Goal: Task Accomplishment & Management: Manage account settings

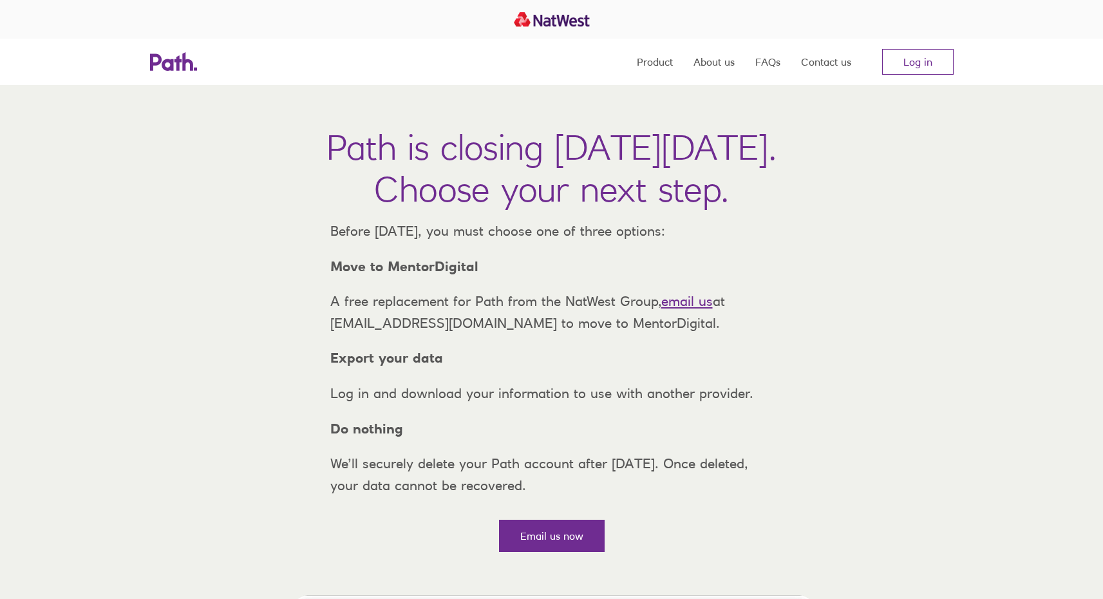
click at [880, 274] on div "Path is closing on Thursday, 6 November 2025. Choose your next step. Before Thu…" at bounding box center [551, 323] width 1103 height 477
click at [915, 70] on link "Log in" at bounding box center [917, 62] width 71 height 26
click at [917, 64] on link "Log in" at bounding box center [917, 62] width 71 height 26
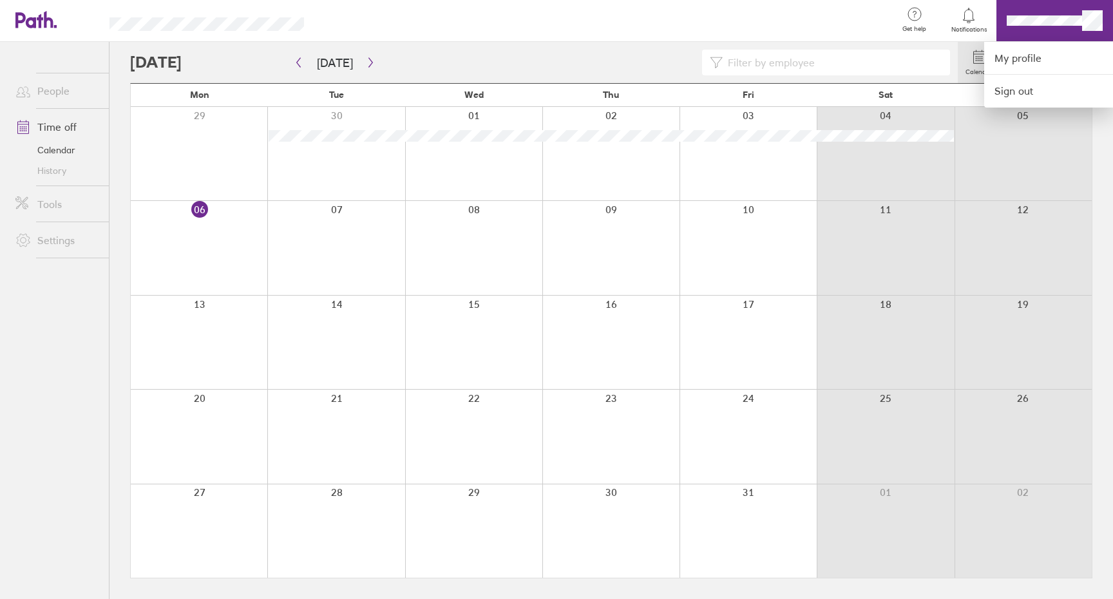
drag, startPoint x: 53, startPoint y: 131, endPoint x: 76, endPoint y: 122, distance: 24.9
click at [66, 124] on div at bounding box center [556, 299] width 1113 height 599
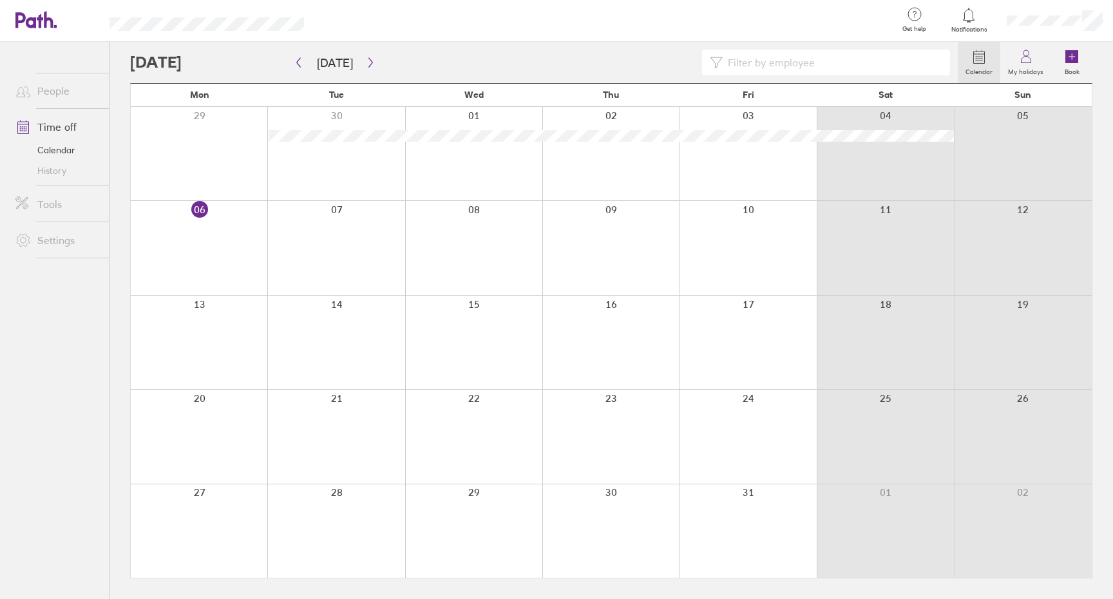
click at [76, 122] on link "Time off" at bounding box center [57, 127] width 104 height 26
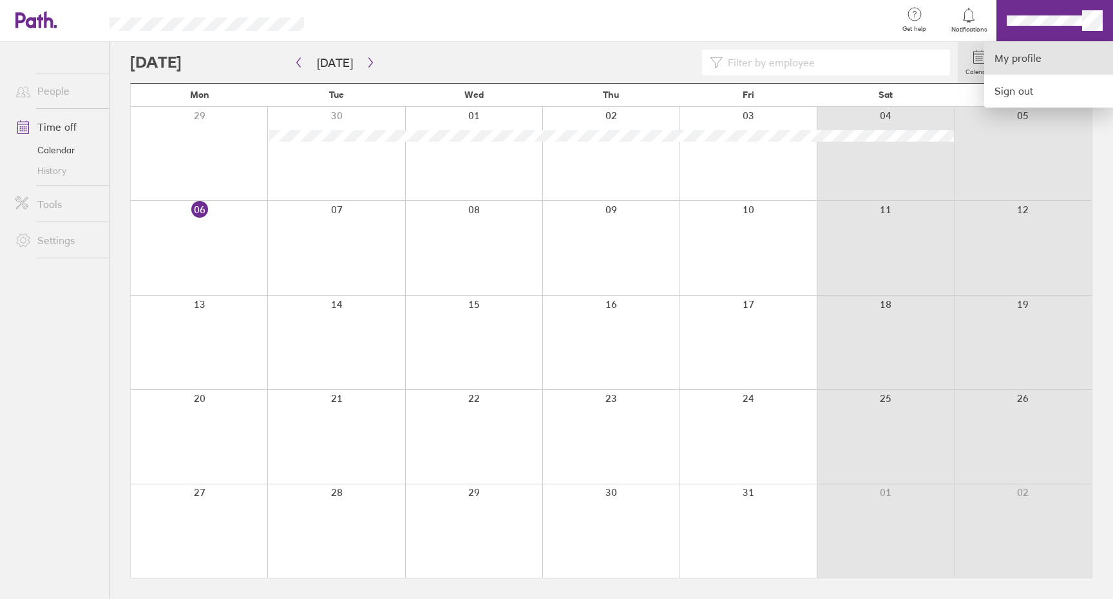
click at [1053, 59] on link "My profile" at bounding box center [1048, 58] width 129 height 33
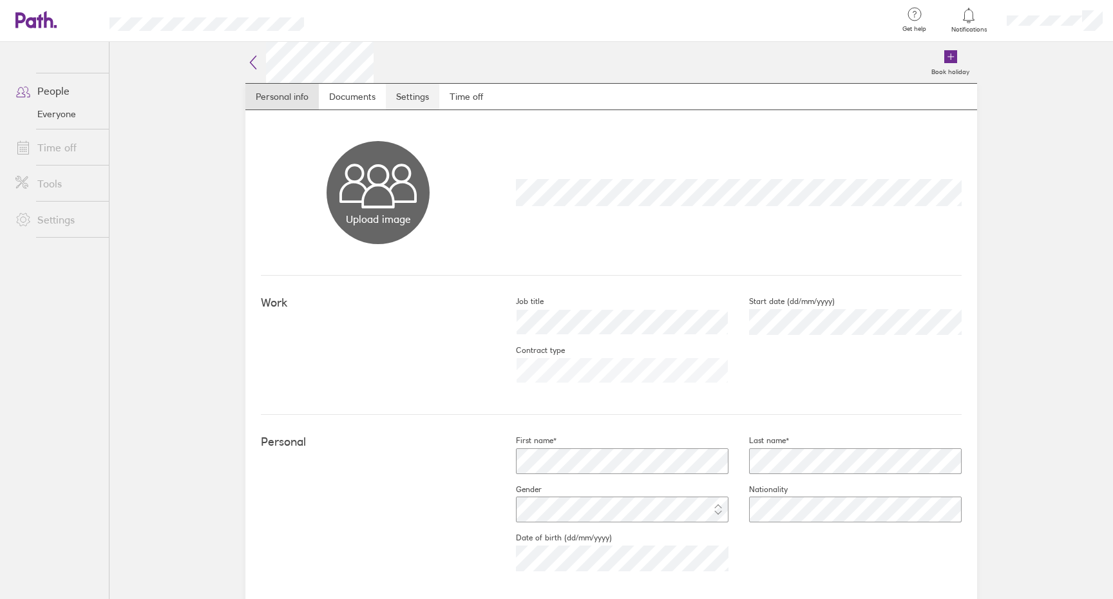
click at [394, 100] on link "Settings" at bounding box center [412, 97] width 53 height 26
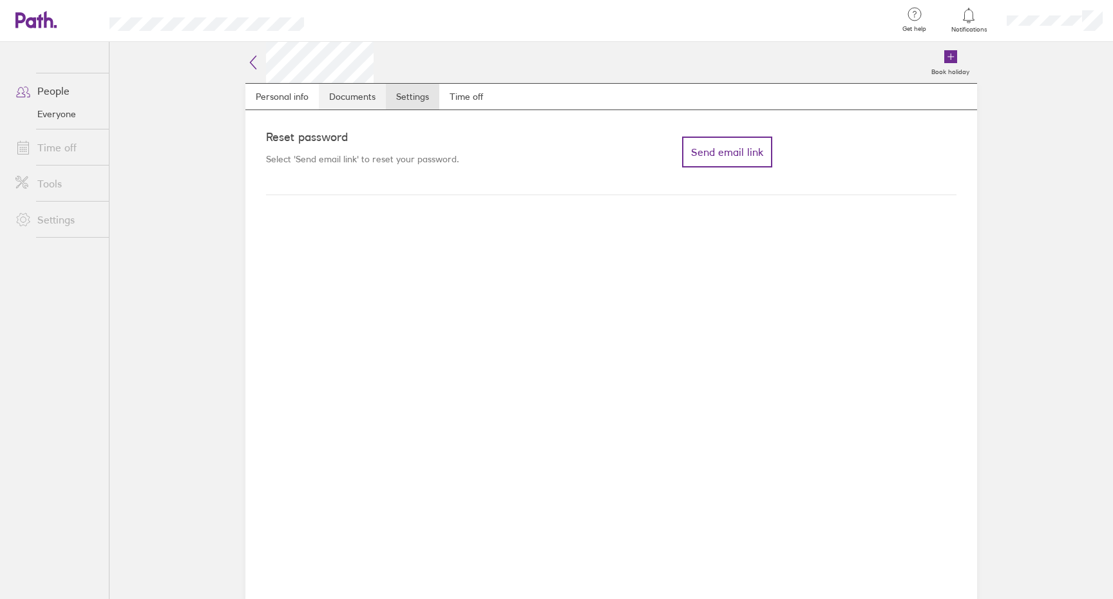
click at [335, 95] on link "Documents" at bounding box center [352, 97] width 67 height 26
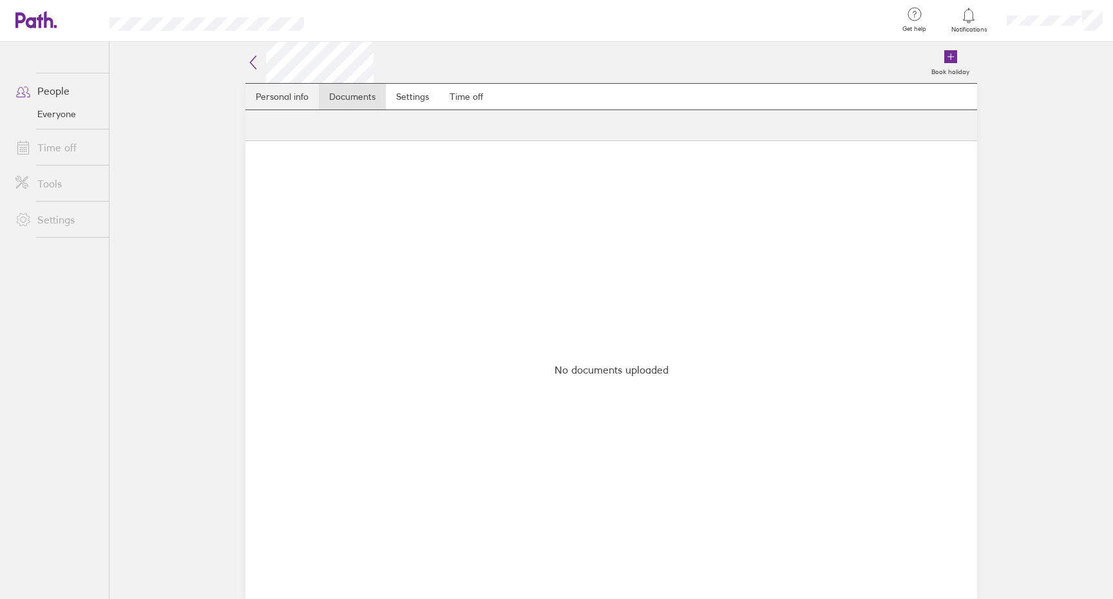
click at [281, 100] on link "Personal info" at bounding box center [281, 97] width 73 height 26
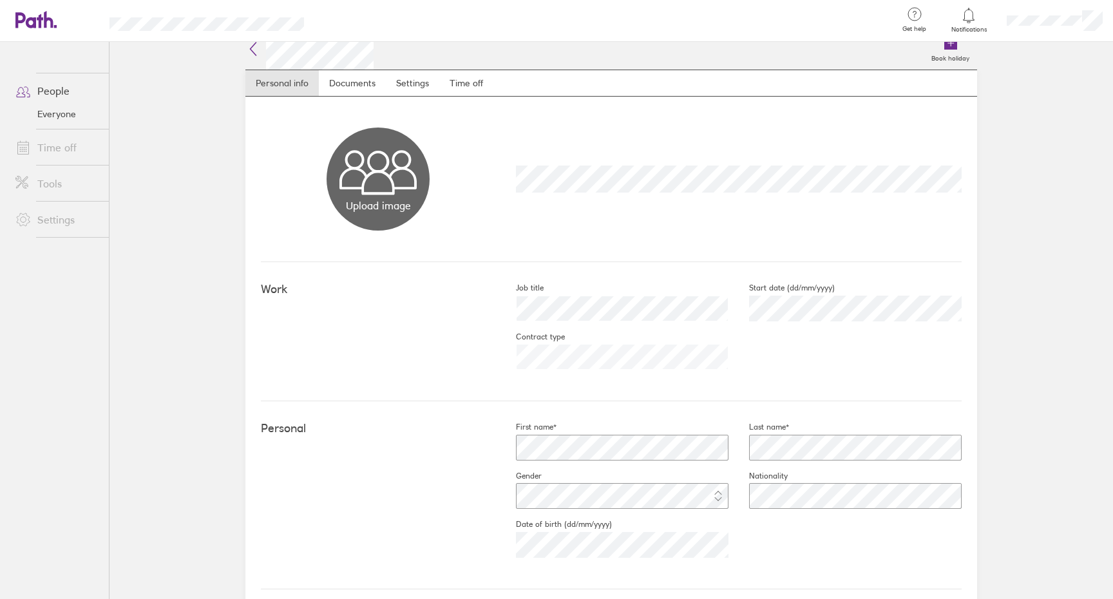
scroll to position [12, 0]
click at [455, 79] on link "Time off" at bounding box center [466, 85] width 54 height 26
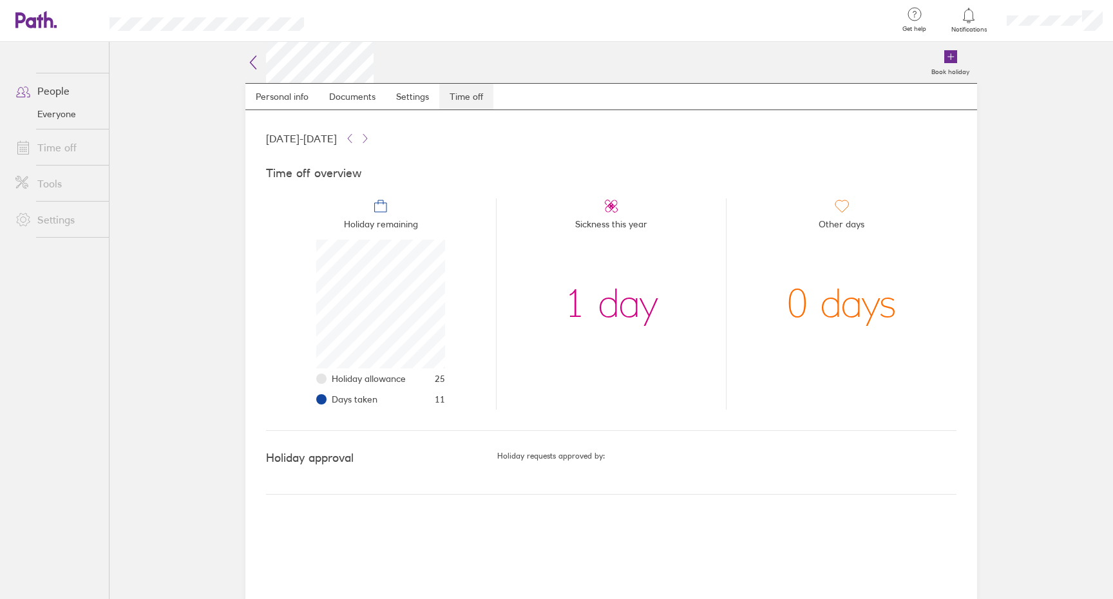
scroll to position [129, 129]
drag, startPoint x: 580, startPoint y: 218, endPoint x: 695, endPoint y: 221, distance: 114.7
click at [695, 221] on li "Sickness this year 1 day" at bounding box center [611, 303] width 231 height 211
click at [705, 229] on li "Sickness this year 1 day" at bounding box center [611, 303] width 231 height 211
click at [413, 366] on div "Holiday allowance 25 Days taken 11" at bounding box center [380, 325] width 129 height 170
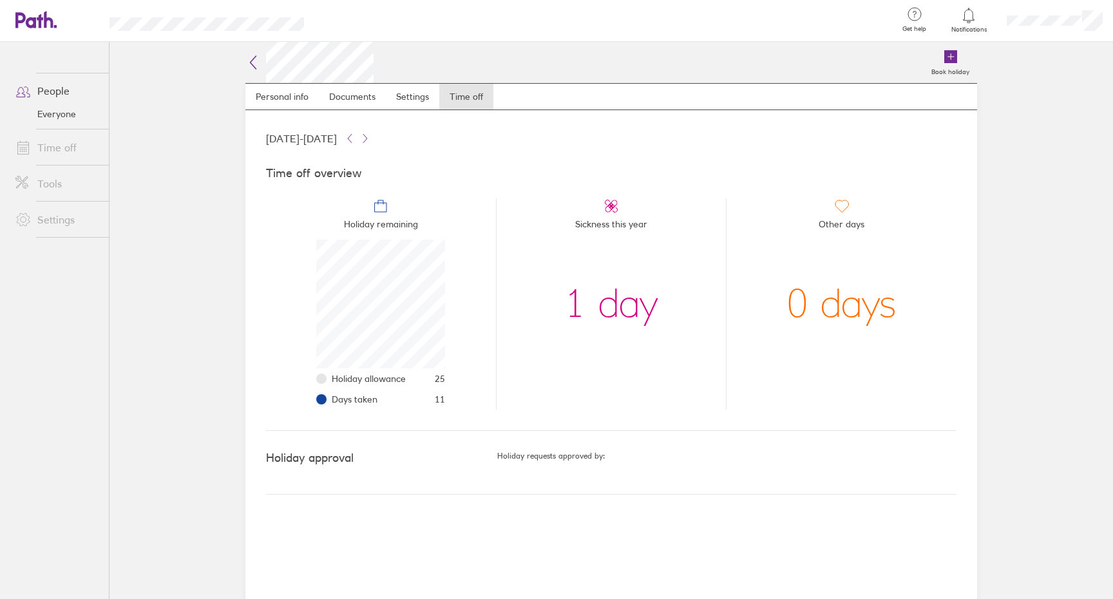
click at [438, 381] on span "25" at bounding box center [440, 378] width 10 height 10
click at [368, 99] on link "Documents" at bounding box center [352, 97] width 67 height 26
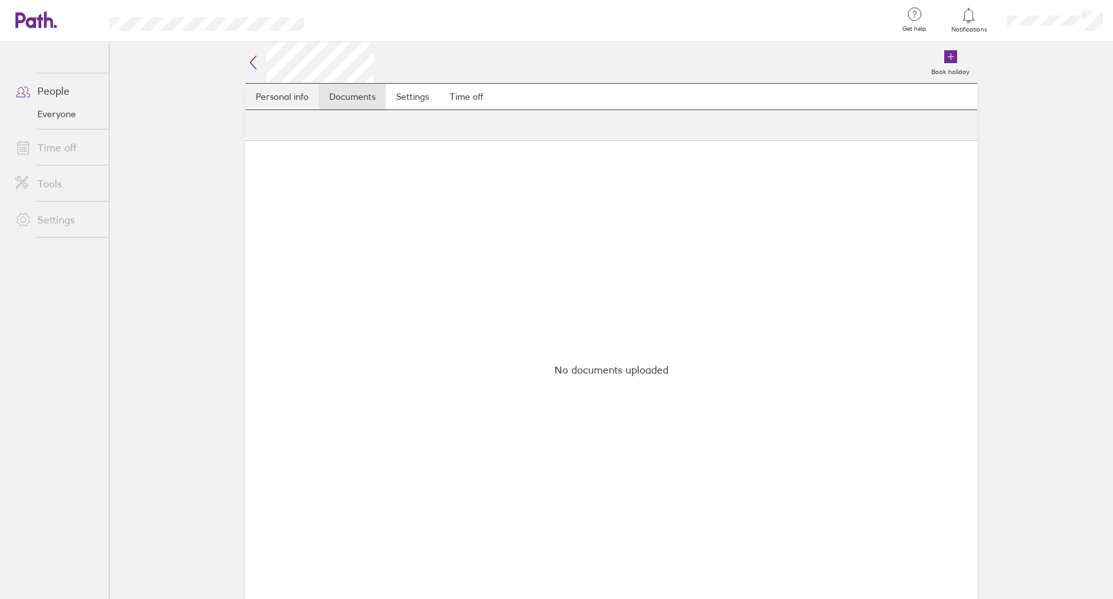
click at [277, 98] on link "Personal info" at bounding box center [281, 97] width 73 height 26
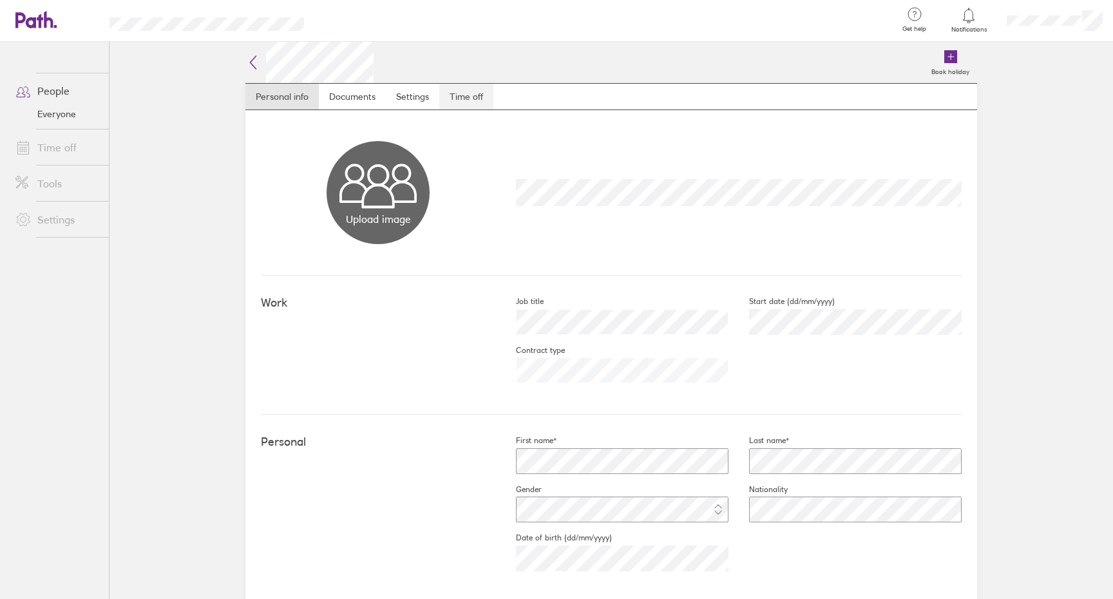
click at [460, 103] on link "Time off" at bounding box center [466, 97] width 54 height 26
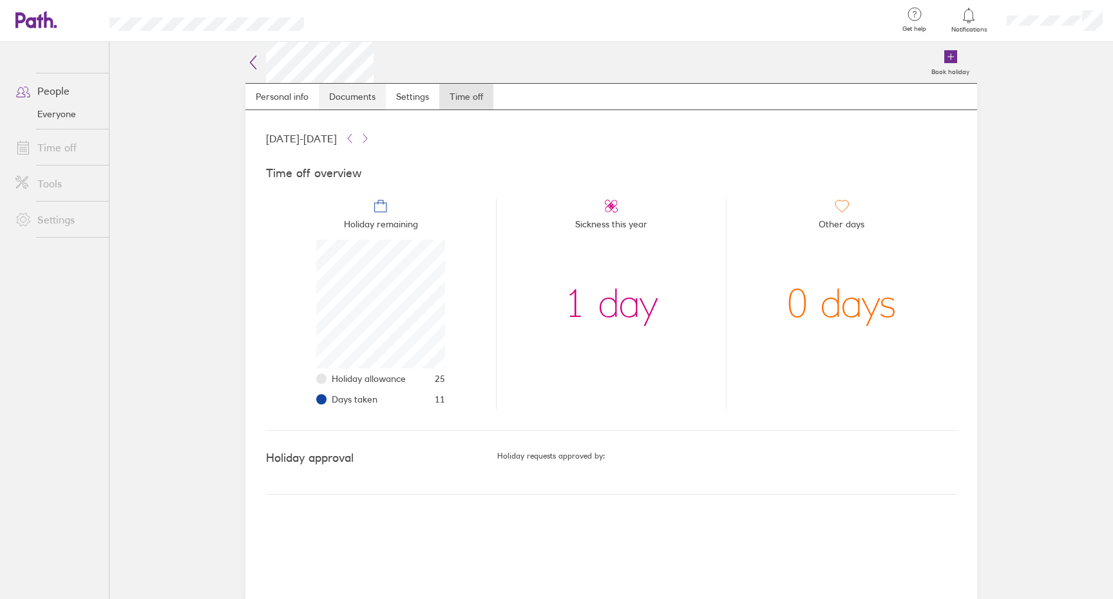
scroll to position [129, 129]
drag, startPoint x: 480, startPoint y: 467, endPoint x: 730, endPoint y: 458, distance: 250.6
click at [730, 458] on div "Holiday approval Holiday requests approved by:" at bounding box center [611, 463] width 690 height 64
click at [730, 458] on h5 "Holiday requests approved by:" at bounding box center [726, 455] width 459 height 9
click at [62, 92] on link "People" at bounding box center [57, 91] width 104 height 26
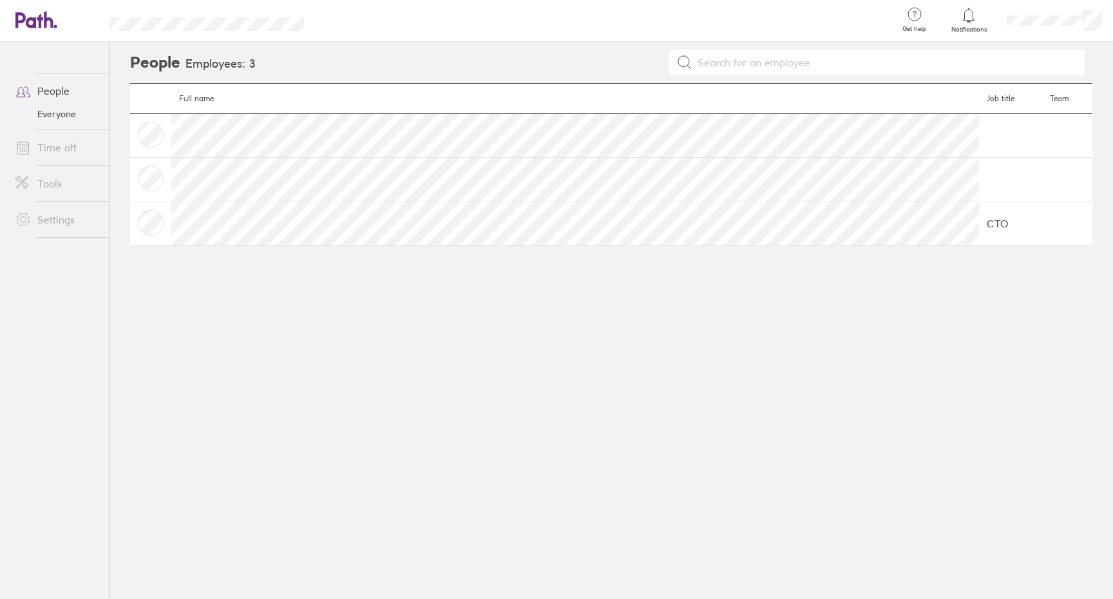
click at [62, 117] on link "Everyone" at bounding box center [57, 114] width 104 height 21
drag, startPoint x: 37, startPoint y: 32, endPoint x: 58, endPoint y: 48, distance: 27.0
click at [37, 32] on header "Get help FAQs Contact us Notifications My profile Sign out" at bounding box center [556, 21] width 1113 height 42
click at [63, 179] on link "Tools" at bounding box center [57, 184] width 104 height 26
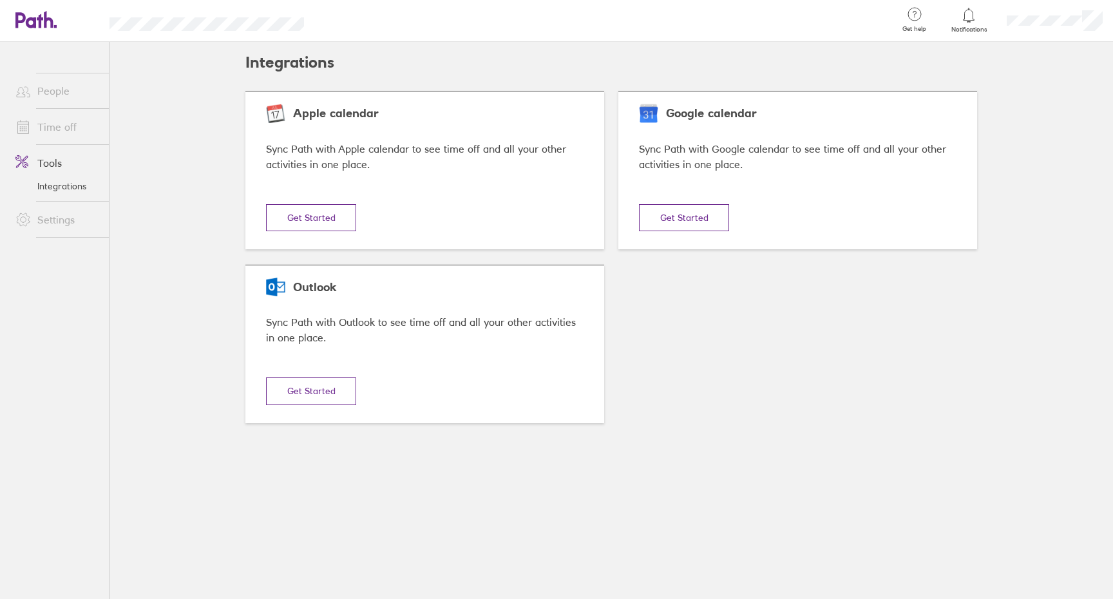
click at [62, 214] on link "Settings" at bounding box center [57, 220] width 104 height 26
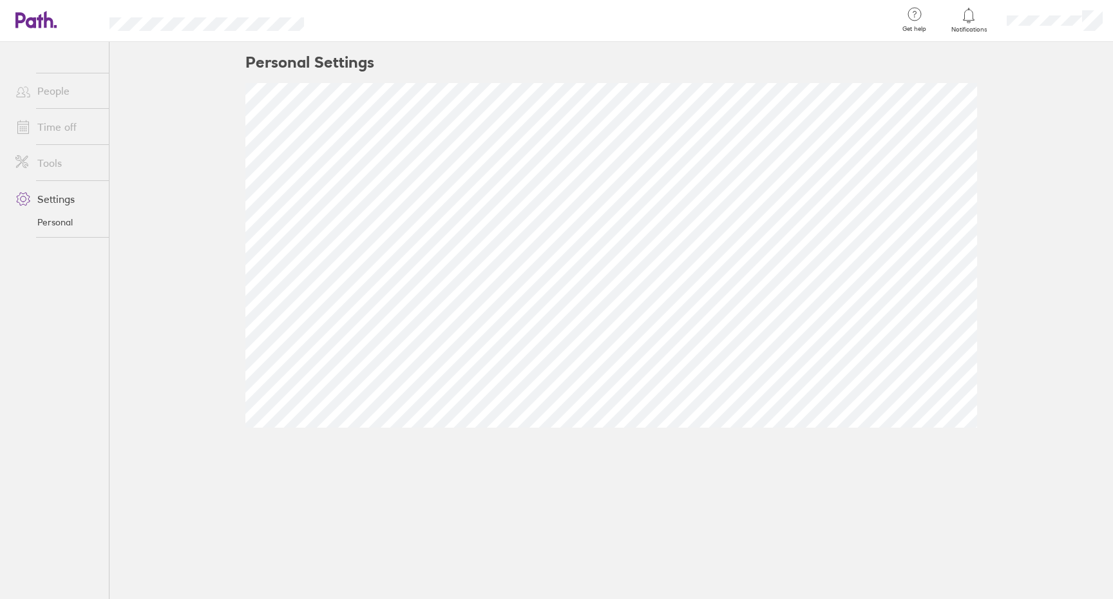
click at [71, 132] on link "Time off" at bounding box center [57, 127] width 104 height 26
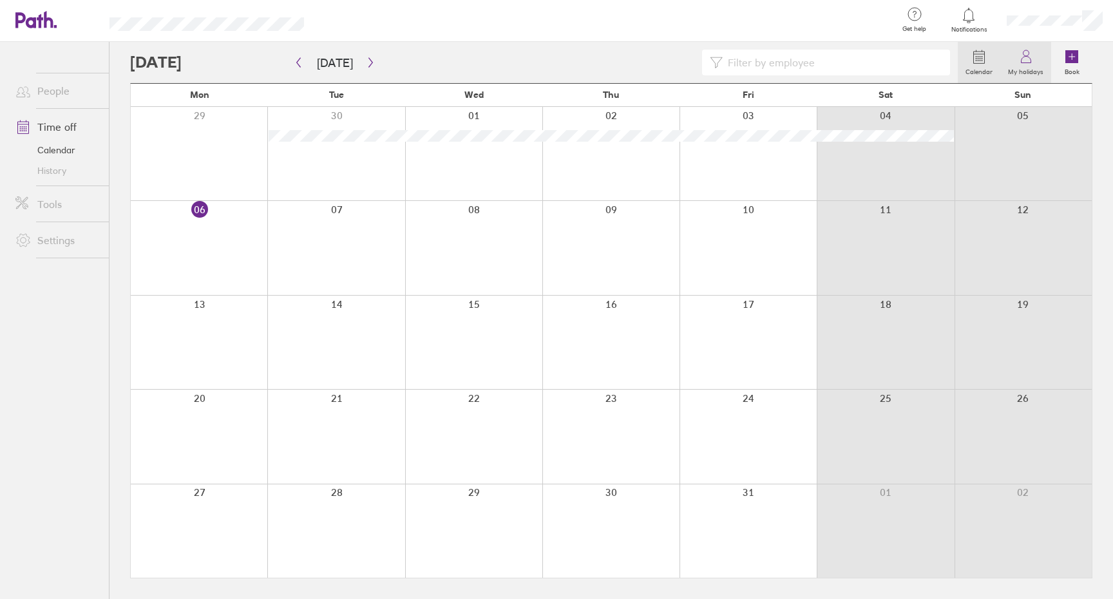
click at [1028, 59] on icon at bounding box center [1025, 56] width 15 height 15
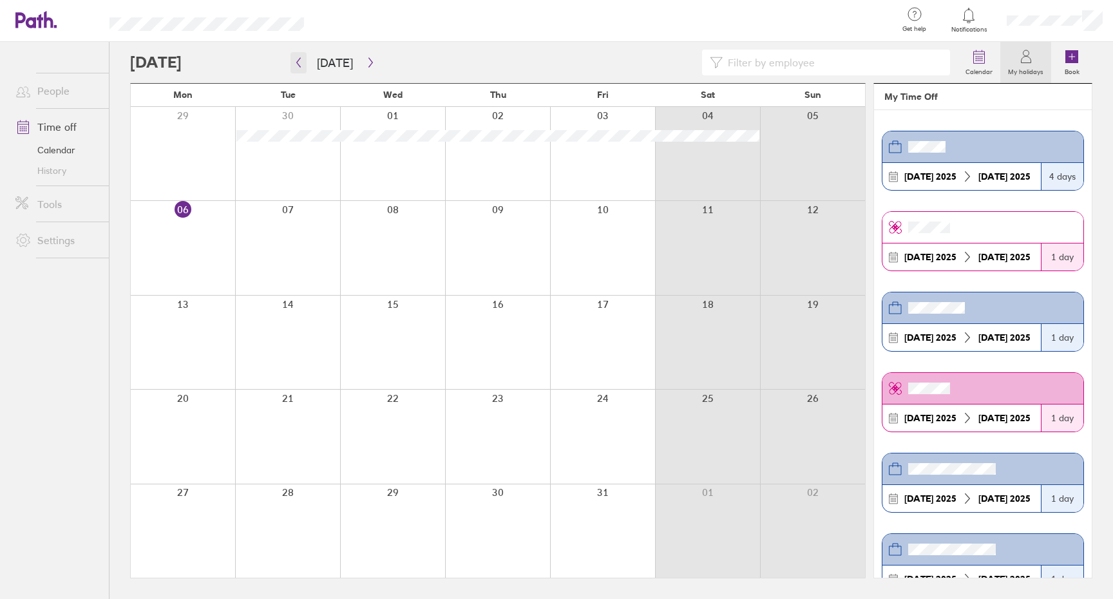
click at [292, 64] on button "button" at bounding box center [298, 62] width 16 height 21
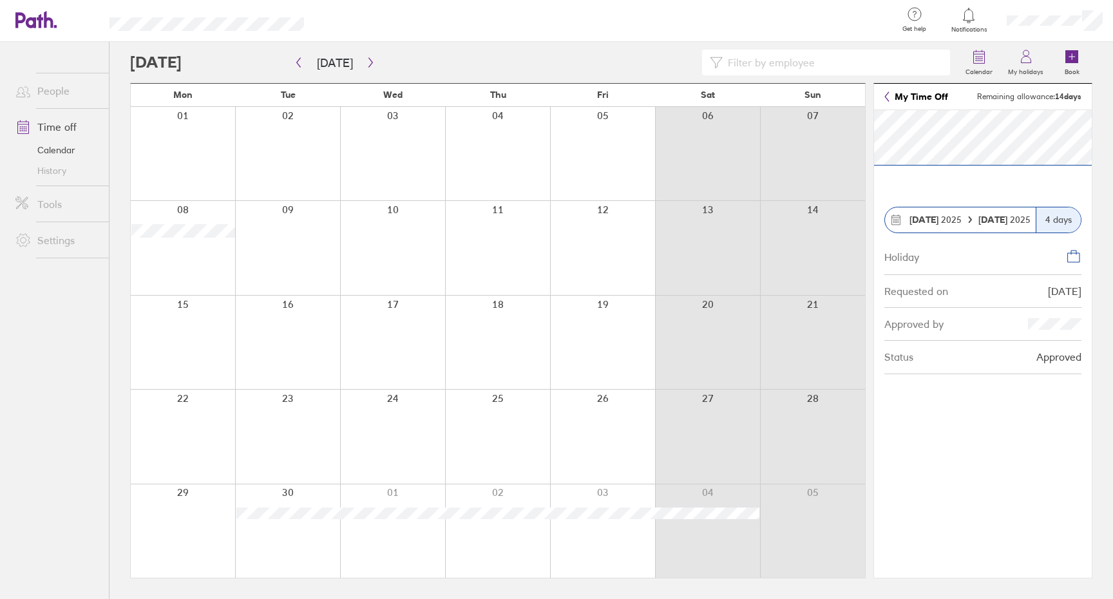
click at [192, 516] on div at bounding box center [183, 530] width 104 height 93
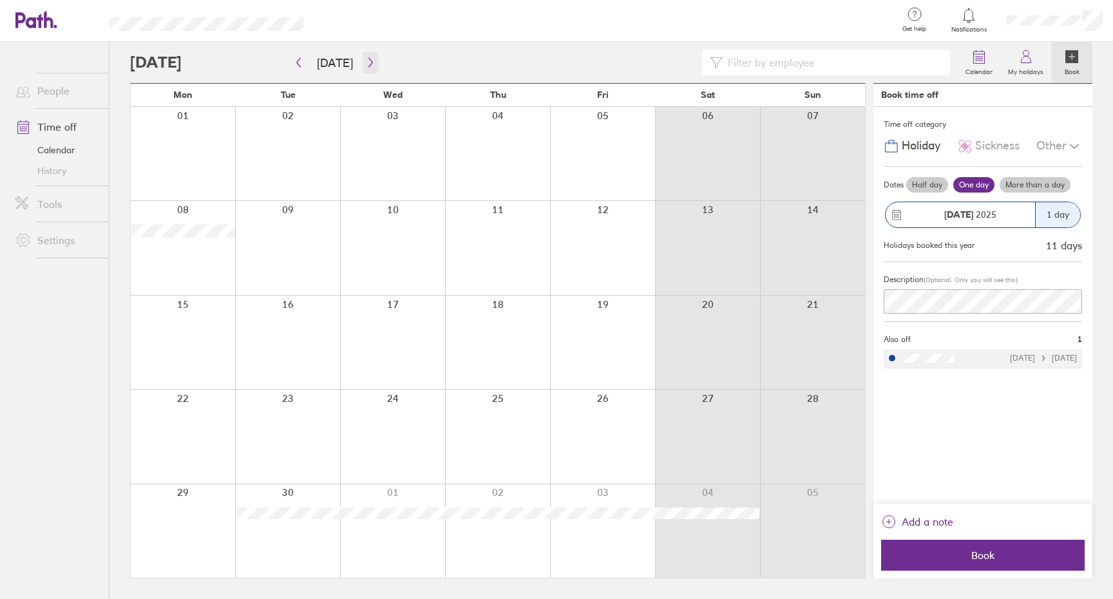
click at [373, 68] on button "button" at bounding box center [370, 62] width 16 height 21
